Goal: Task Accomplishment & Management: Complete application form

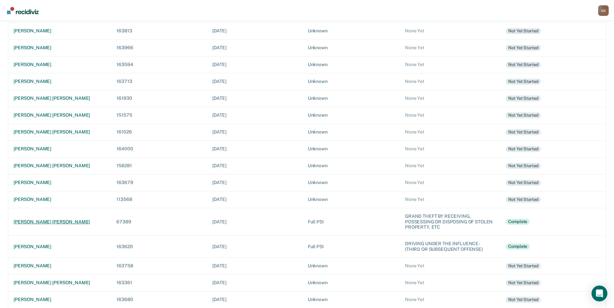
scroll to position [113, 0]
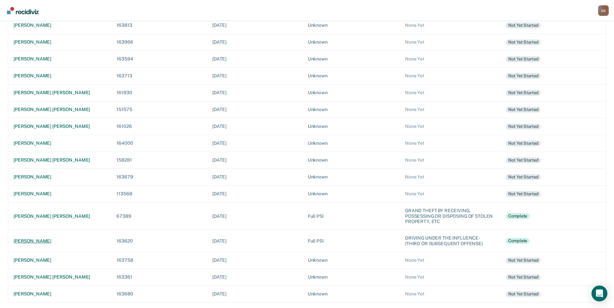
click at [29, 242] on div "[PERSON_NAME]" at bounding box center [60, 241] width 92 height 6
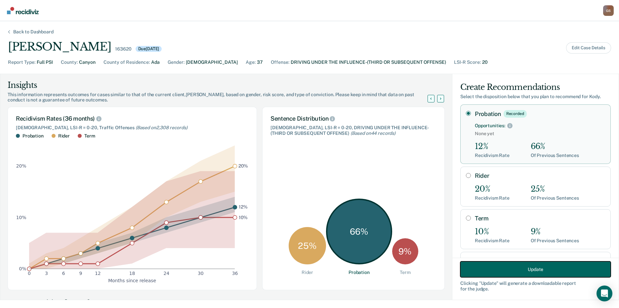
click at [501, 272] on button "Update" at bounding box center [535, 270] width 151 height 16
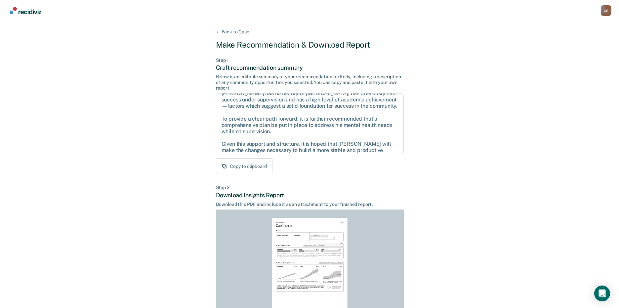
scroll to position [30, 0]
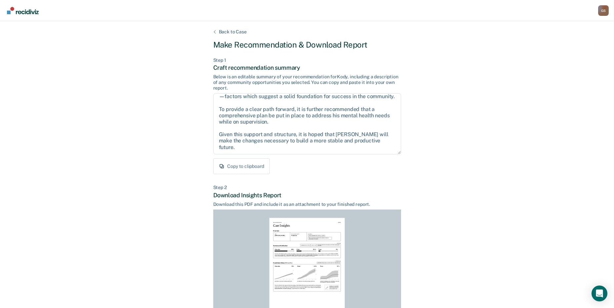
click at [229, 32] on div "Back to Case" at bounding box center [233, 32] width 44 height 6
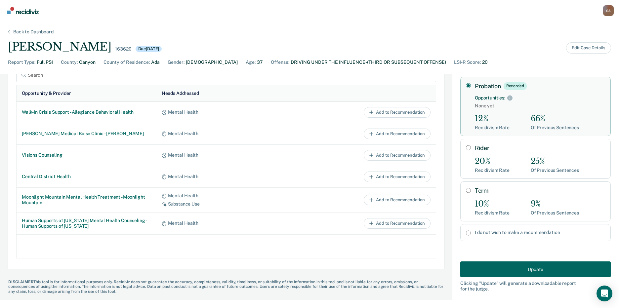
scroll to position [27, 0]
click at [596, 49] on button "Edit Case Details" at bounding box center [588, 47] width 45 height 11
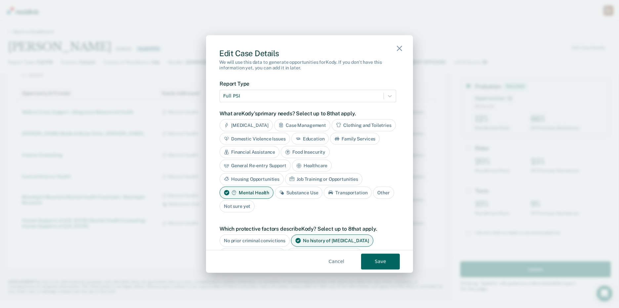
scroll to position [232, 0]
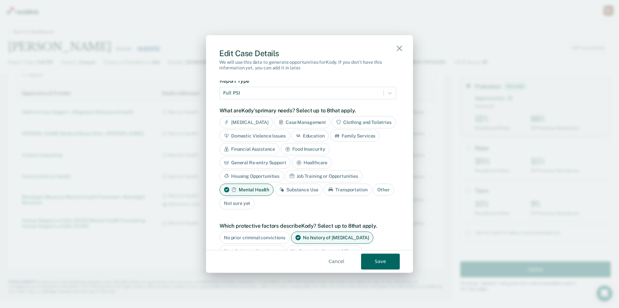
click at [317, 119] on div "Case Management" at bounding box center [302, 122] width 56 height 12
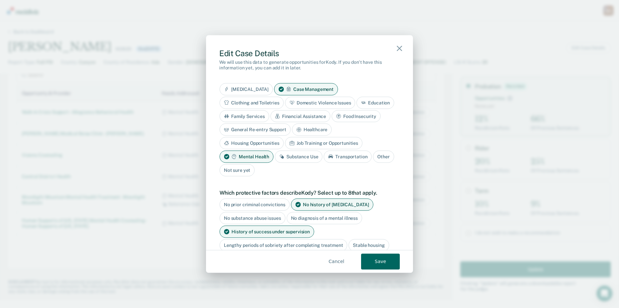
click at [339, 145] on div "Job Training or Opportunities" at bounding box center [323, 143] width 77 height 12
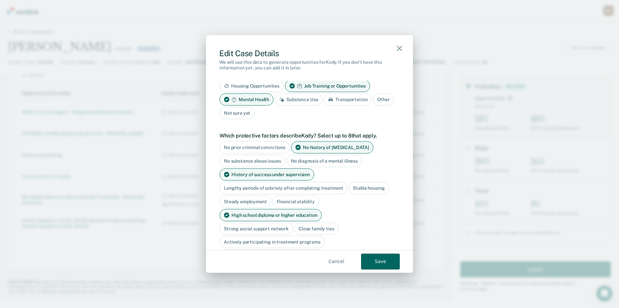
scroll to position [331, 0]
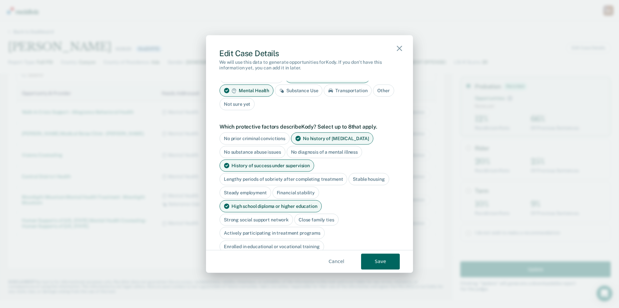
click at [325, 139] on div "No history of [MEDICAL_DATA]" at bounding box center [332, 139] width 82 height 12
click at [284, 167] on div "History of success under supervision" at bounding box center [267, 165] width 95 height 12
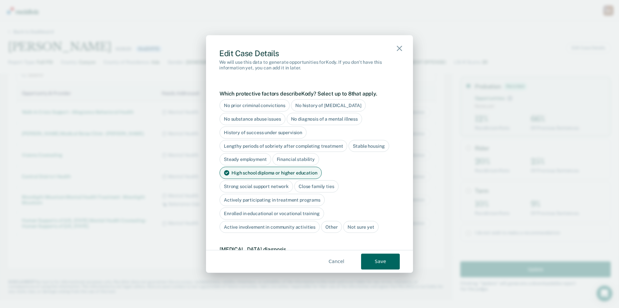
scroll to position [397, 0]
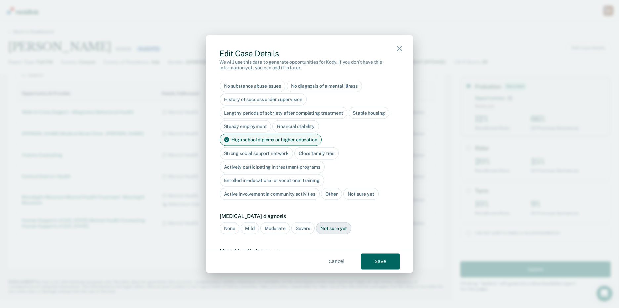
click at [306, 142] on div "High school diploma or higher education" at bounding box center [271, 140] width 102 height 12
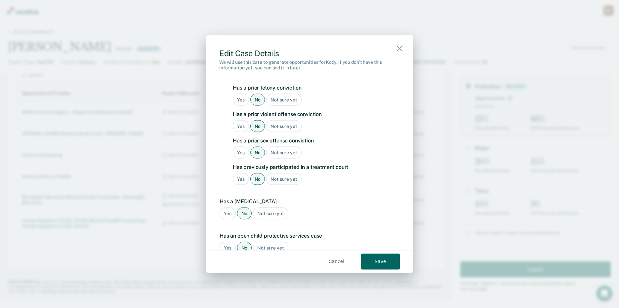
scroll to position [695, 0]
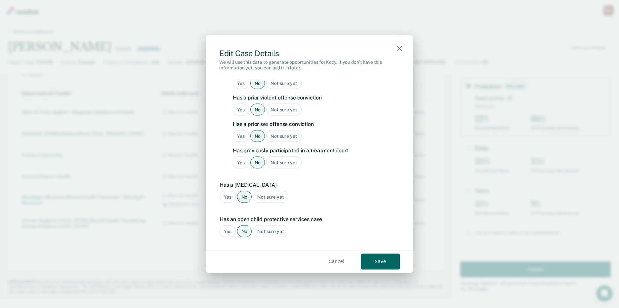
click at [261, 164] on div "No" at bounding box center [257, 162] width 15 height 12
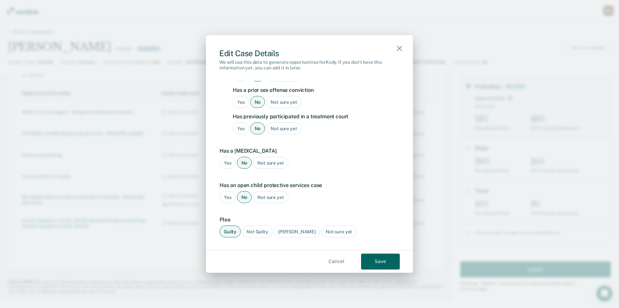
scroll to position [729, 0]
click at [385, 259] on button "Save" at bounding box center [380, 262] width 39 height 16
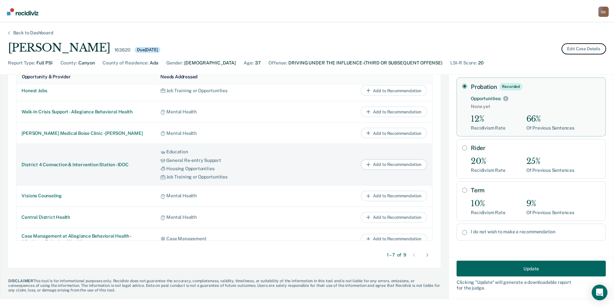
scroll to position [0, 0]
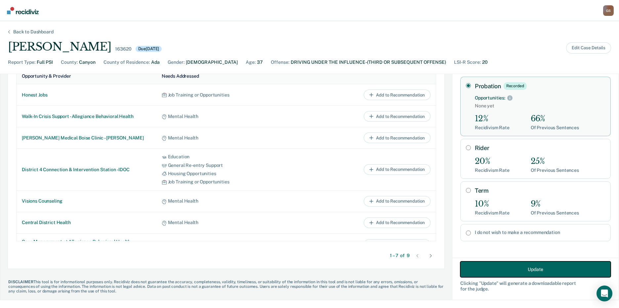
click at [514, 268] on button "Update" at bounding box center [535, 270] width 151 height 16
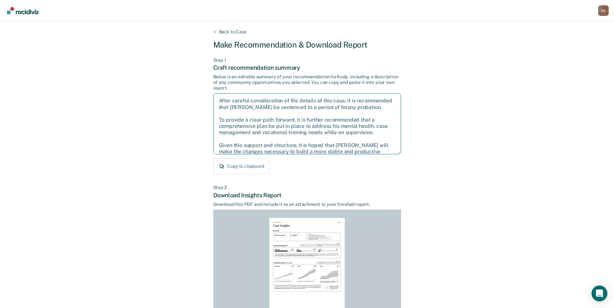
drag, startPoint x: 218, startPoint y: 102, endPoint x: 278, endPoint y: 144, distance: 73.3
click at [278, 144] on textarea "After careful consideration of the details of this case, it is recommended that…" at bounding box center [307, 123] width 188 height 61
click at [283, 139] on textarea "After careful consideration of the details of this case, it is recommended that…" at bounding box center [307, 123] width 188 height 61
click at [277, 112] on textarea "After careful consideration of the details of this case, it is recommended that…" at bounding box center [307, 123] width 188 height 61
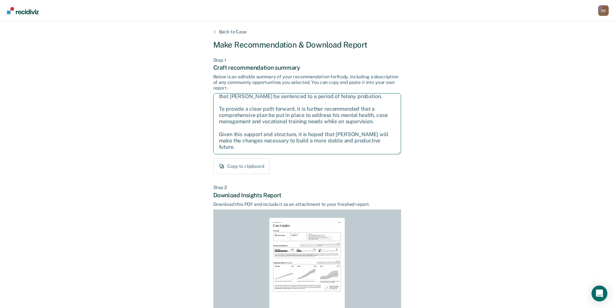
scroll to position [33, 0]
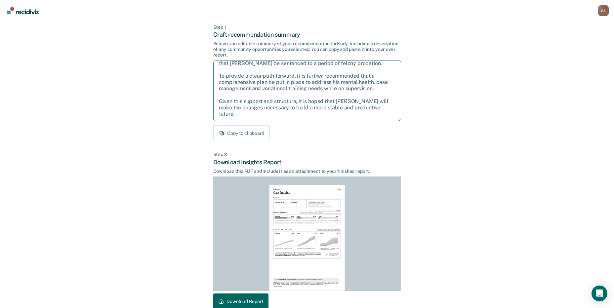
drag, startPoint x: 218, startPoint y: 79, endPoint x: 381, endPoint y: 117, distance: 168.2
click at [381, 117] on textarea "After careful consideration of the details of this case, it is recommended that…" at bounding box center [307, 90] width 188 height 61
click at [519, 147] on div "Back to Case Make Recommendation & Download Report Step 1 Craft recommendation …" at bounding box center [307, 166] width 614 height 356
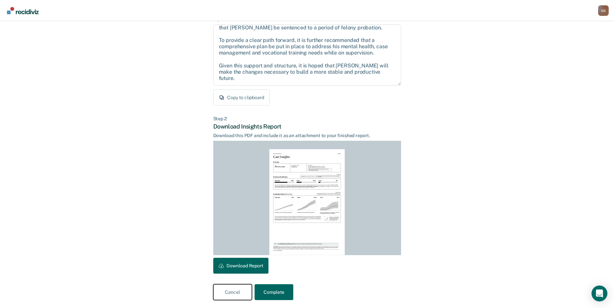
click at [230, 290] on button "Cancel" at bounding box center [232, 292] width 39 height 16
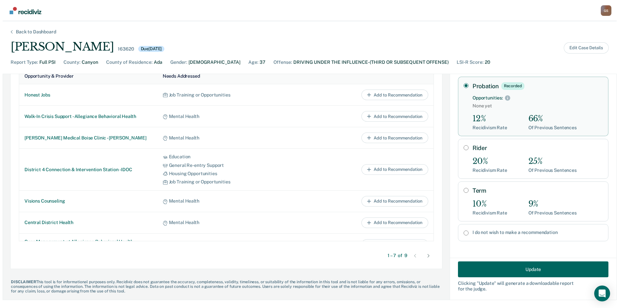
scroll to position [0, 0]
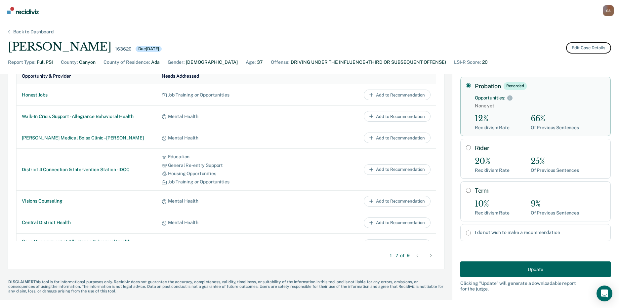
click at [593, 49] on button "Edit Case Details" at bounding box center [588, 47] width 45 height 11
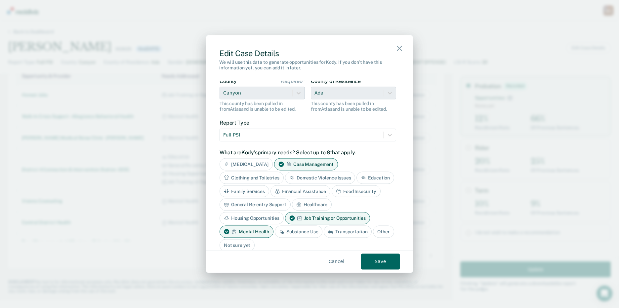
scroll to position [198, 0]
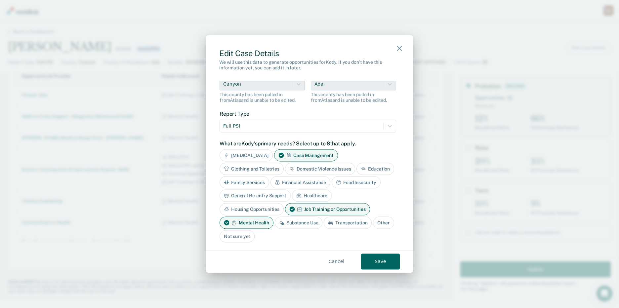
click at [306, 155] on div "Case Management" at bounding box center [306, 155] width 64 height 12
click at [312, 207] on div "Job Training or Opportunities" at bounding box center [327, 209] width 85 height 12
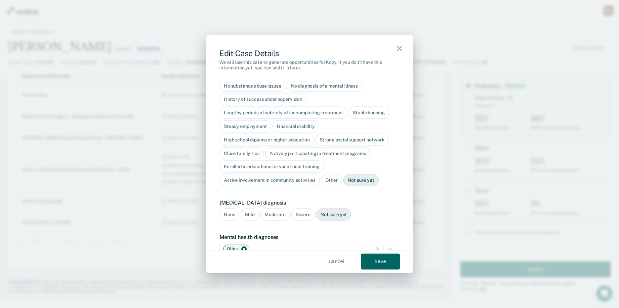
scroll to position [430, 0]
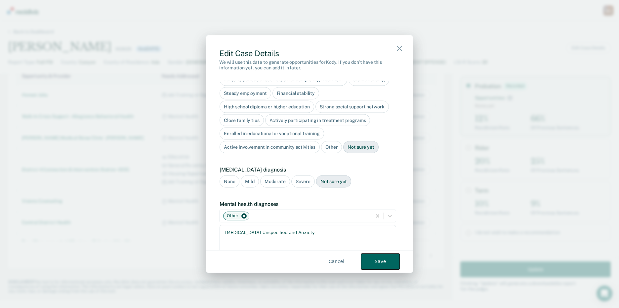
click at [379, 263] on button "Save" at bounding box center [380, 262] width 39 height 16
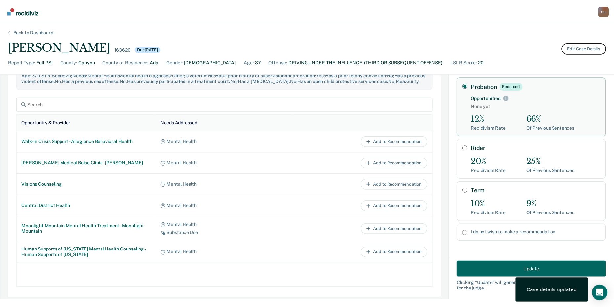
scroll to position [276, 0]
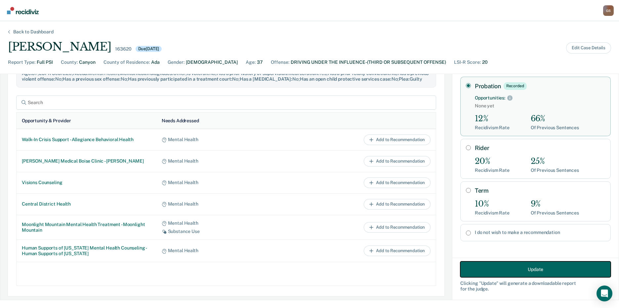
click at [480, 272] on button "Update" at bounding box center [535, 270] width 151 height 16
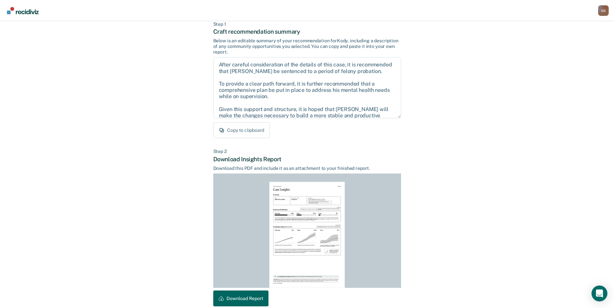
scroll to position [69, 0]
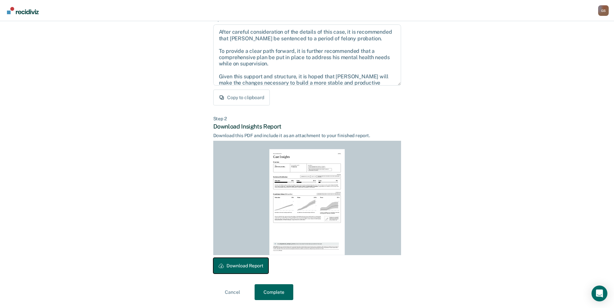
click at [246, 269] on button "Download Report" at bounding box center [240, 266] width 55 height 16
click at [278, 292] on button "Complete" at bounding box center [274, 292] width 39 height 16
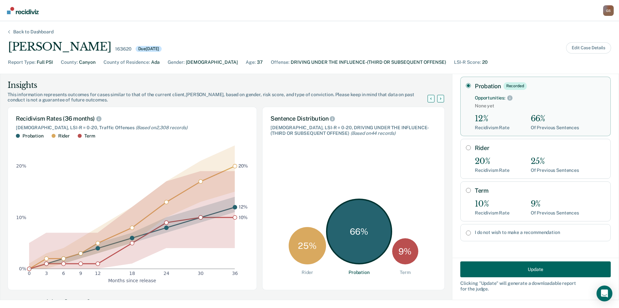
click at [16, 28] on div "Back to Dashboard [PERSON_NAME] 163620 Due [DATE] Edit Case Details Report Type…" at bounding box center [309, 164] width 619 height 287
